Goal: Task Accomplishment & Management: Complete application form

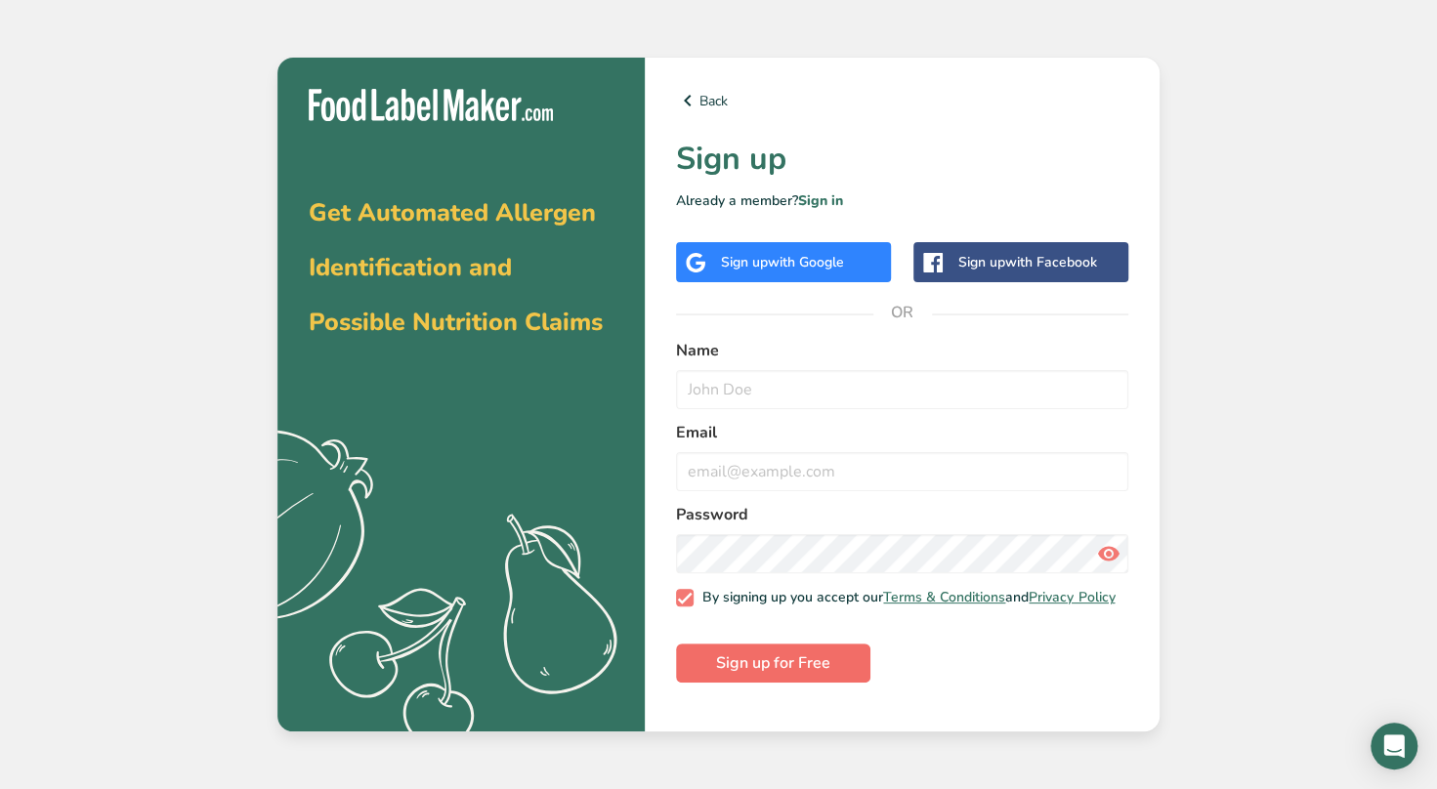
click at [820, 675] on span "Sign up for Free" at bounding box center [773, 662] width 114 height 23
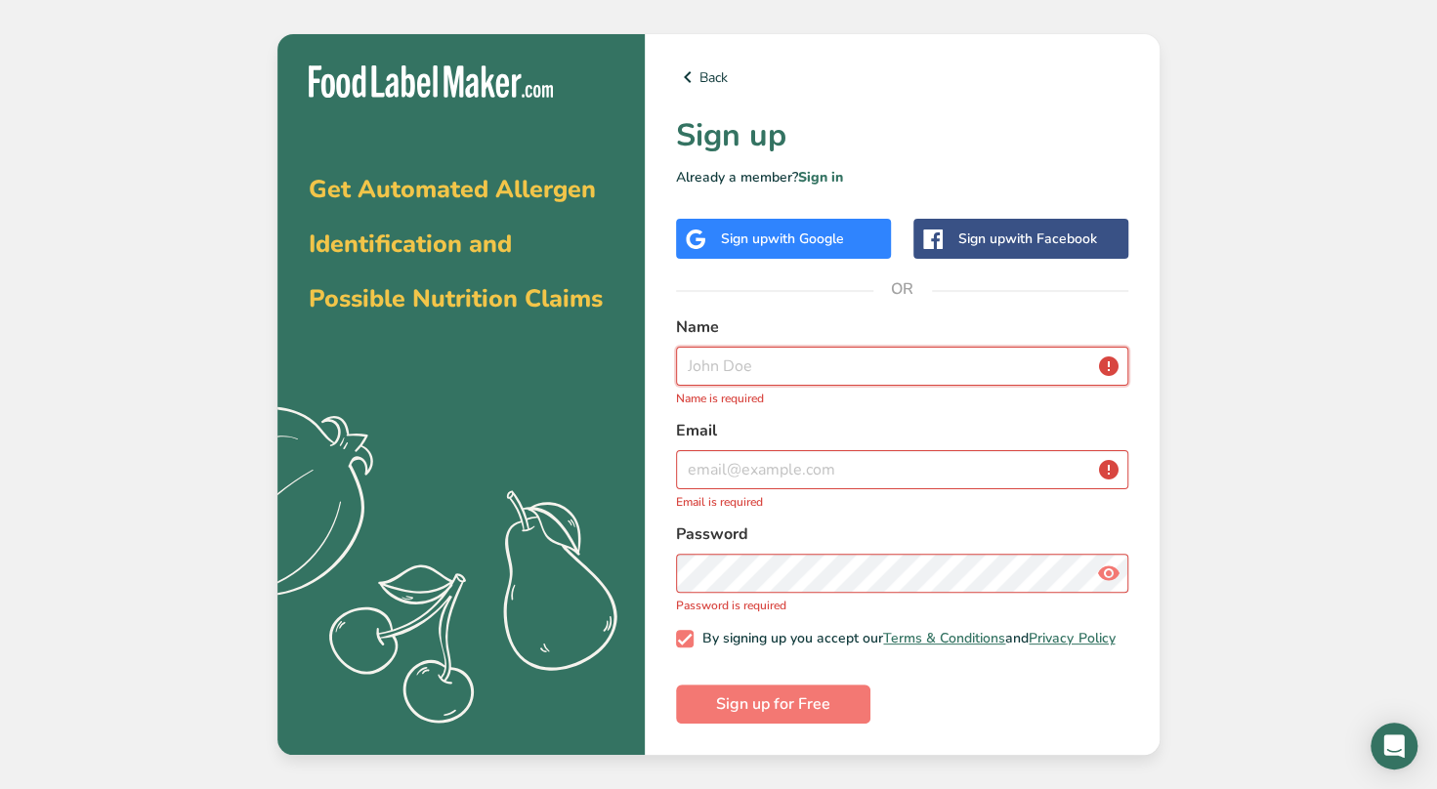
click at [807, 365] on input "text" at bounding box center [902, 366] width 452 height 39
type input "[PERSON_NAME]"
type input "[EMAIL_ADDRESS][DOMAIN_NAME]"
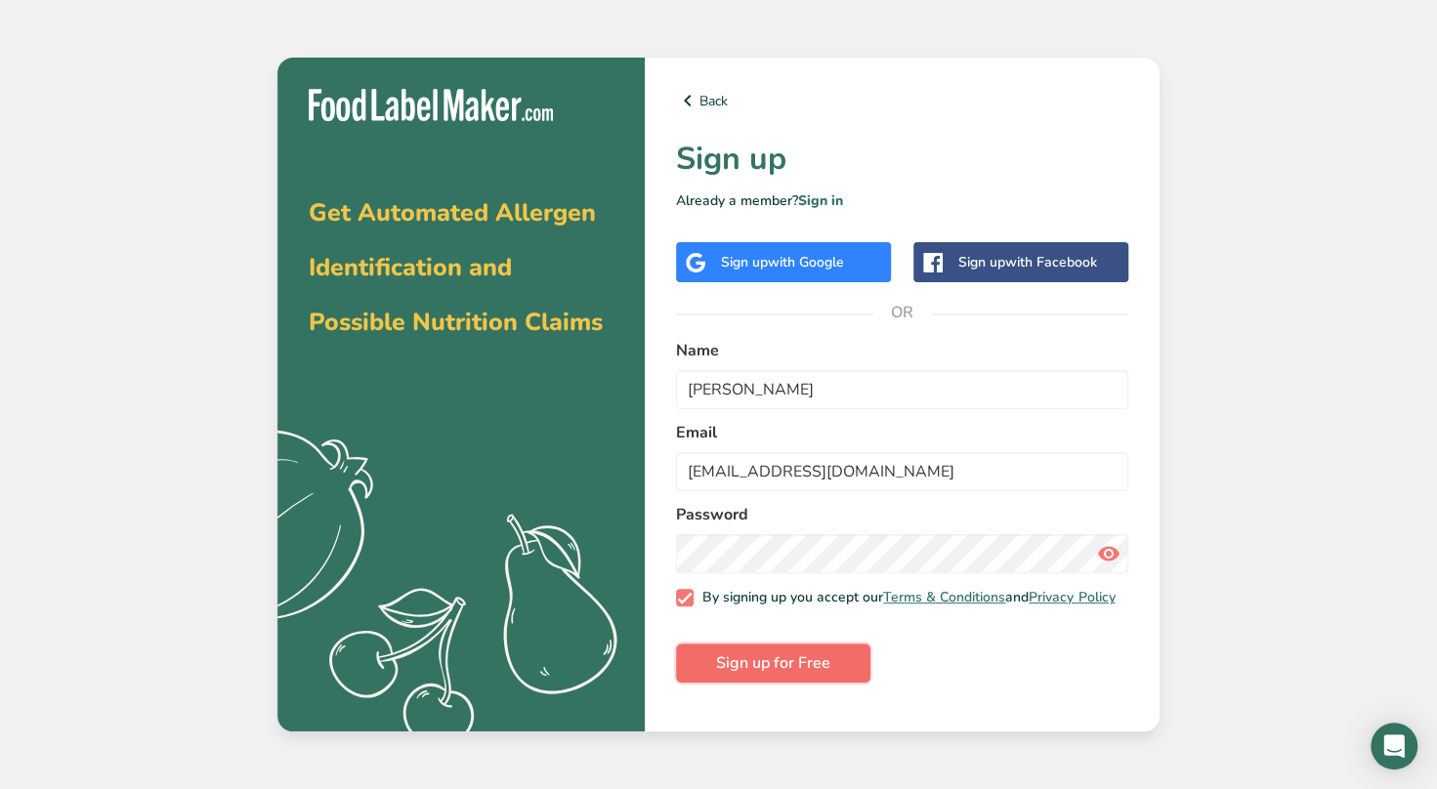
click at [758, 672] on span "Sign up for Free" at bounding box center [773, 662] width 114 height 23
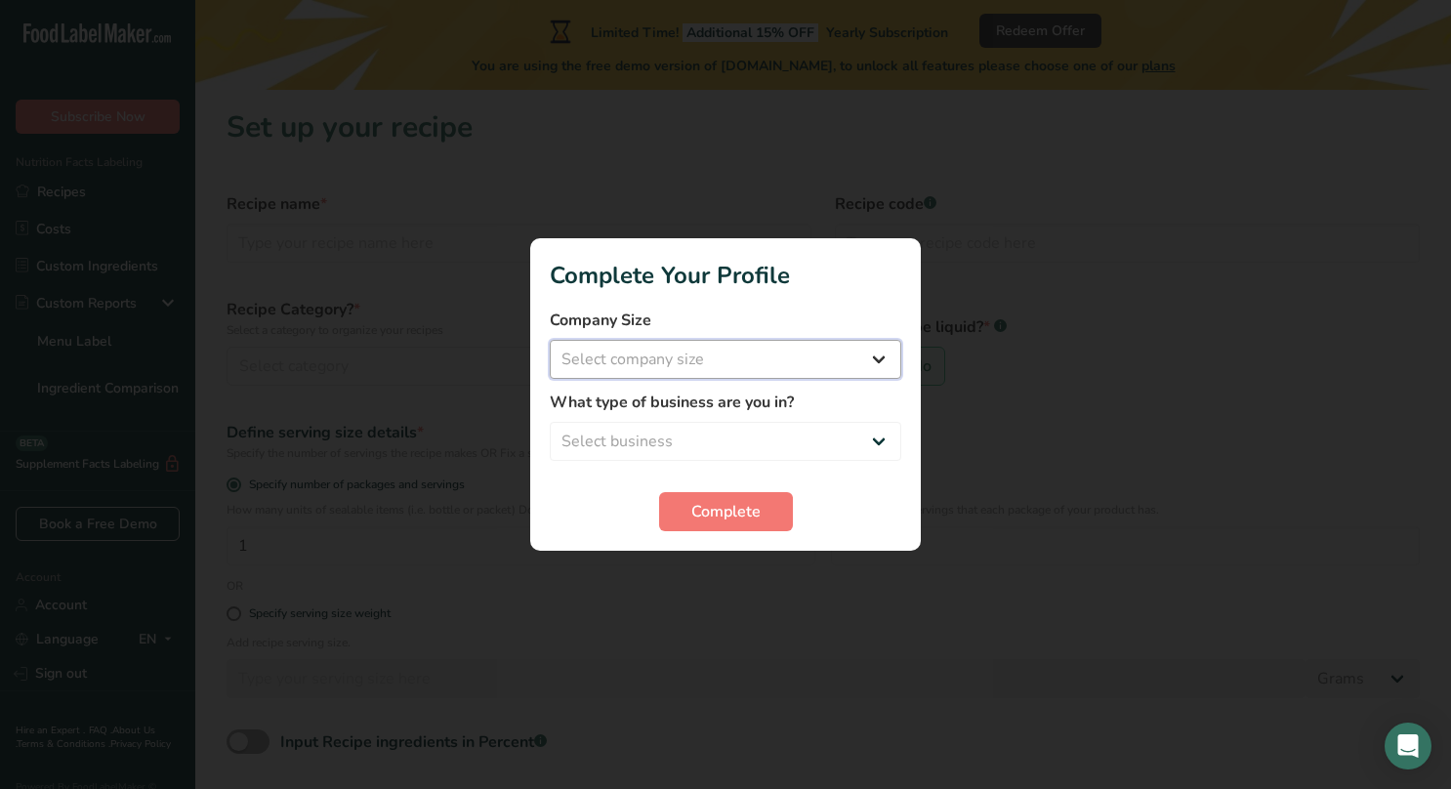
click at [874, 360] on select "Select company size Fewer than 10 Employees 10 to 50 Employees 51 to 500 Employ…" at bounding box center [726, 359] width 352 height 39
select select "1"
click at [550, 340] on select "Select company size Fewer than 10 Employees 10 to 50 Employees 51 to 500 Employ…" at bounding box center [726, 359] width 352 height 39
click at [875, 438] on select "Select business Packaged Food Manufacturer Restaurant & Cafe Bakery Meal Plans …" at bounding box center [726, 441] width 352 height 39
select select "8"
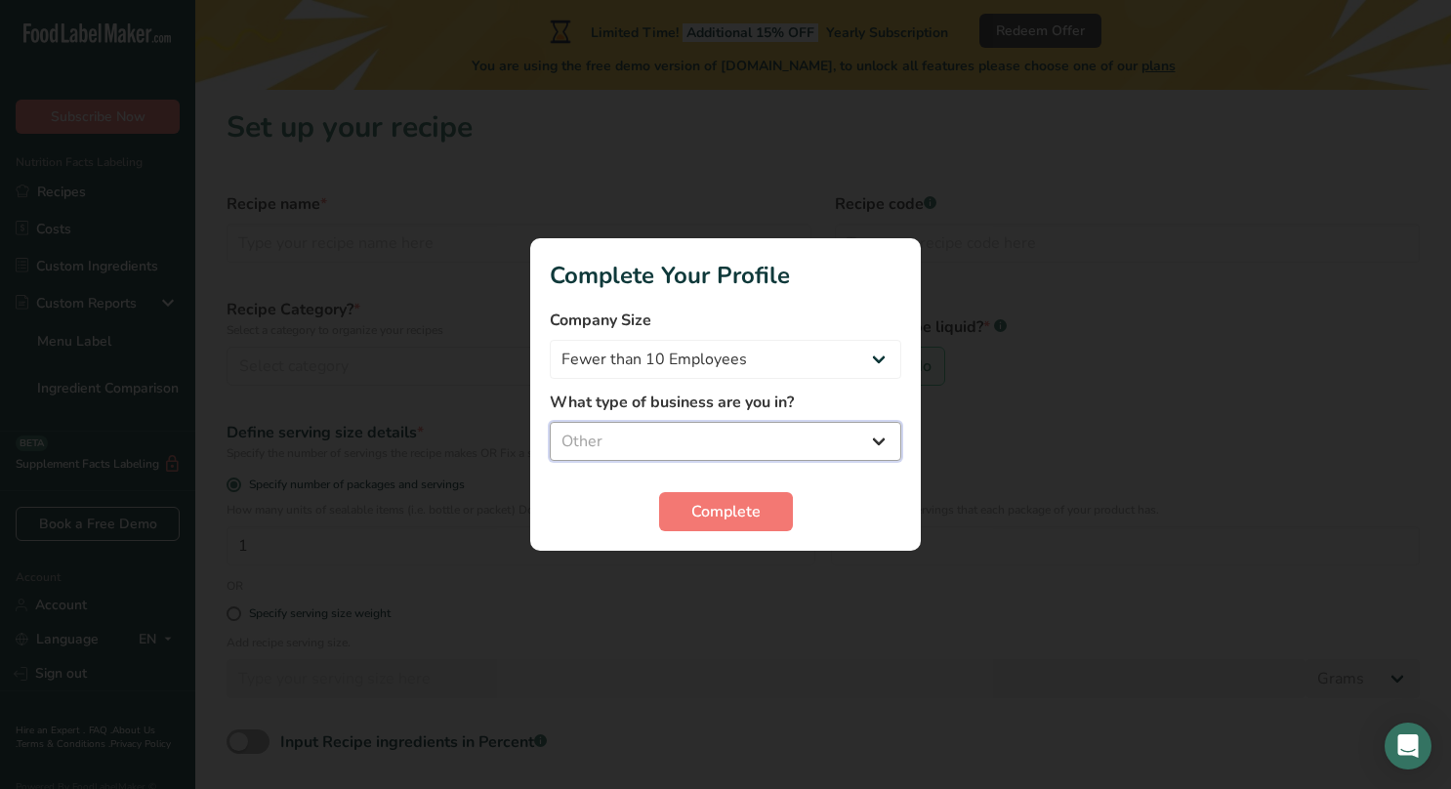
click at [550, 422] on select "Select business Packaged Food Manufacturer Restaurant & Cafe Bakery Meal Plans …" at bounding box center [726, 441] width 352 height 39
click at [736, 506] on span "Complete" at bounding box center [725, 511] width 69 height 23
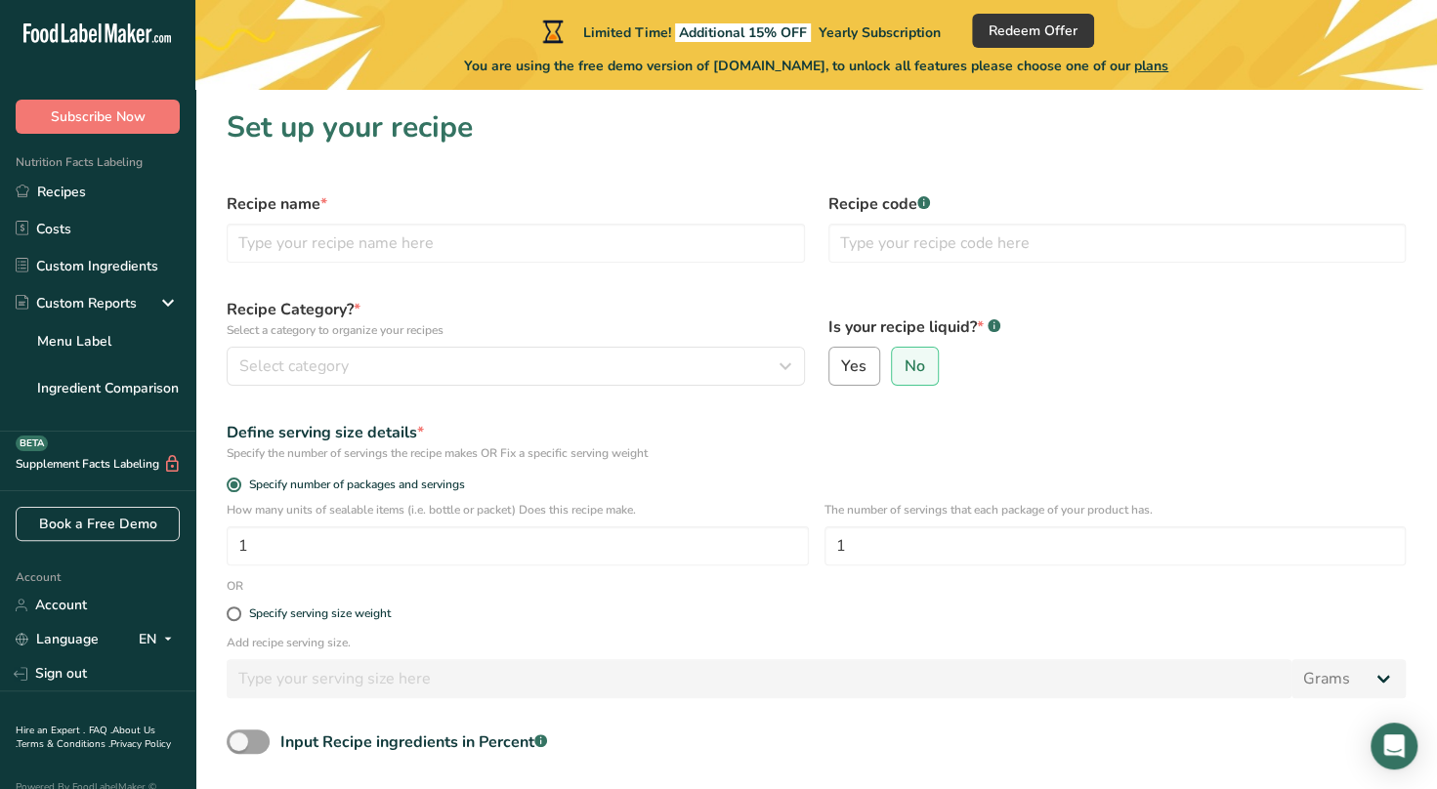
click at [851, 371] on span "Yes" at bounding box center [853, 366] width 25 height 20
click at [842, 371] on input "Yes" at bounding box center [835, 366] width 13 height 13
radio input "true"
radio input "false"
select select "22"
